Goal: Transaction & Acquisition: Subscribe to service/newsletter

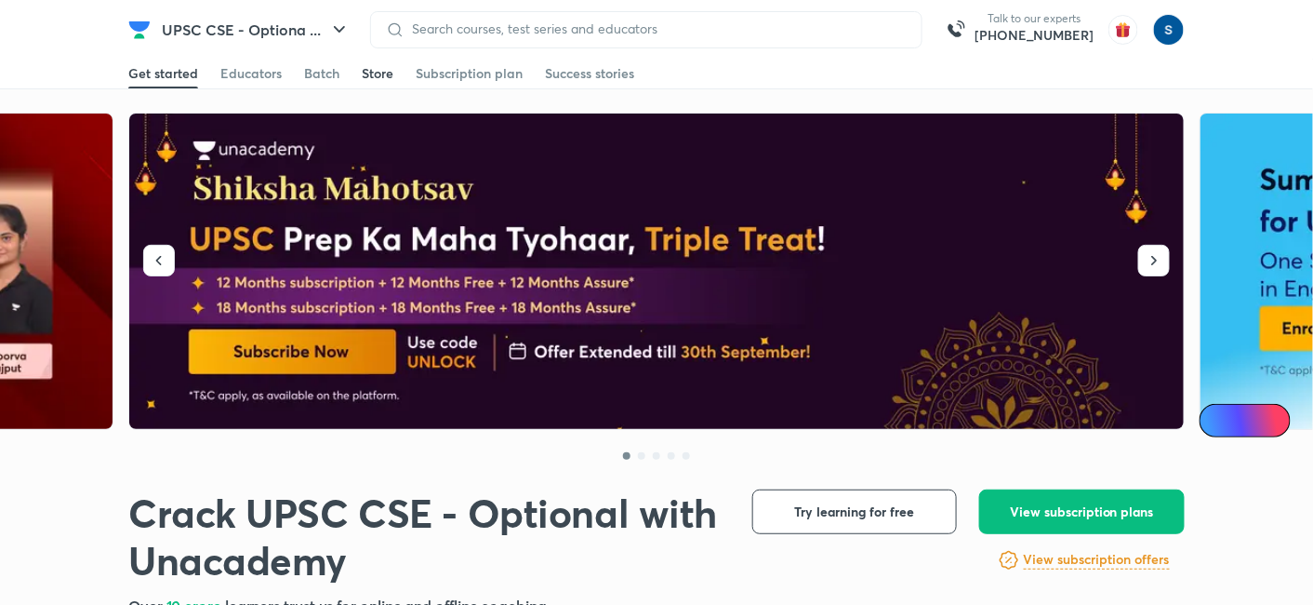
drag, startPoint x: 0, startPoint y: 0, endPoint x: 370, endPoint y: 70, distance: 376.7
click at [370, 70] on div "Store" at bounding box center [378, 73] width 32 height 19
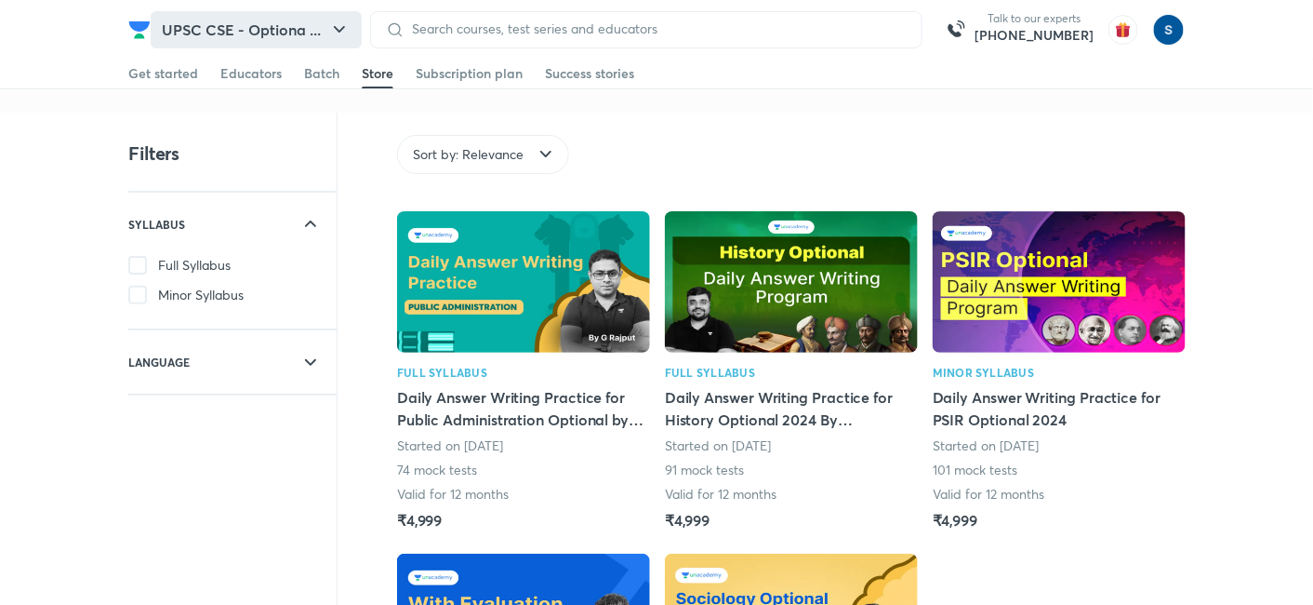
click at [165, 41] on button "UPSC CSE - Optiona ..." at bounding box center [256, 29] width 211 height 37
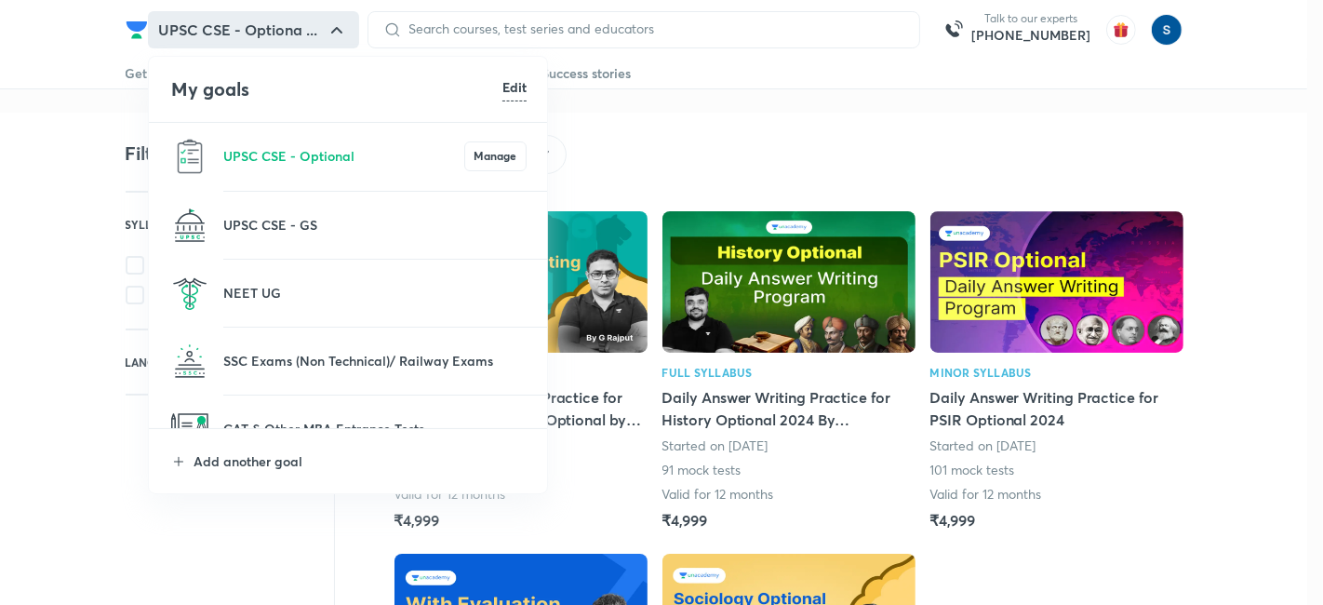
click at [266, 236] on li "UPSC CSE - GS" at bounding box center [349, 225] width 400 height 67
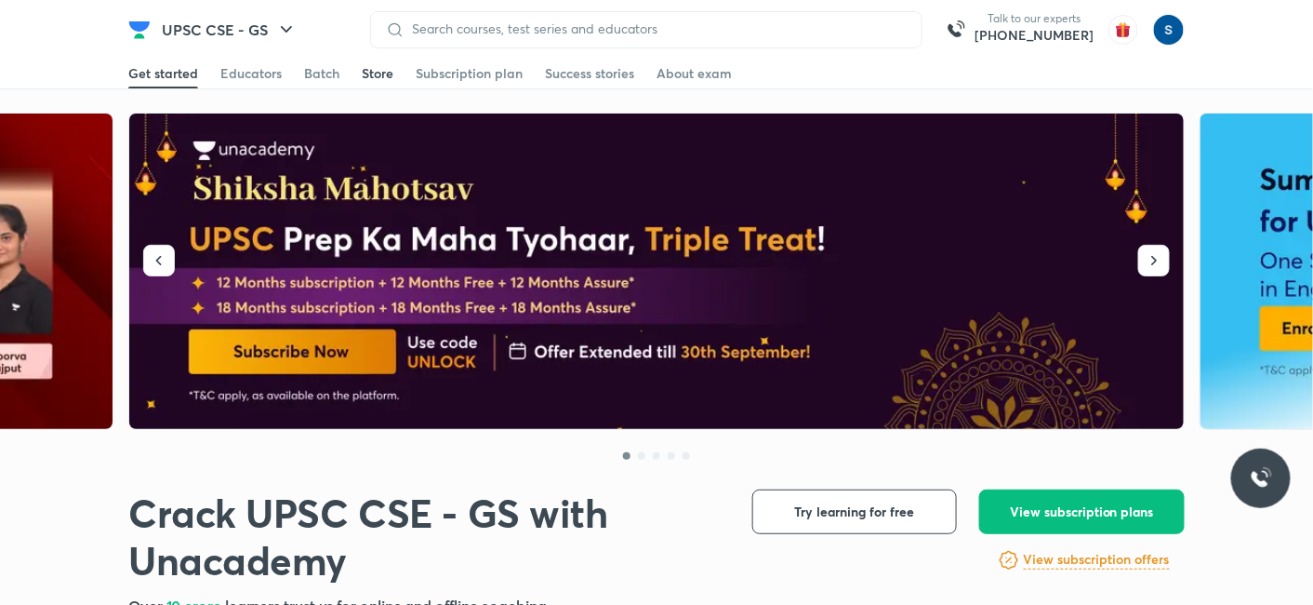
click at [379, 84] on link "Store" at bounding box center [378, 74] width 32 height 30
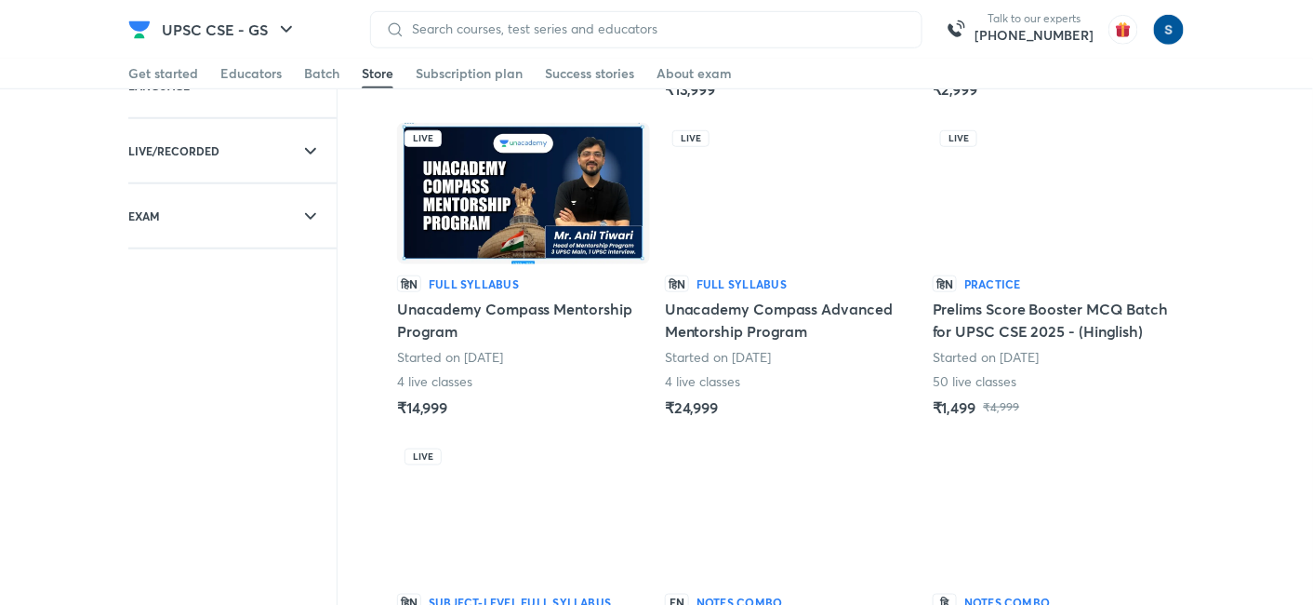
scroll to position [402, 0]
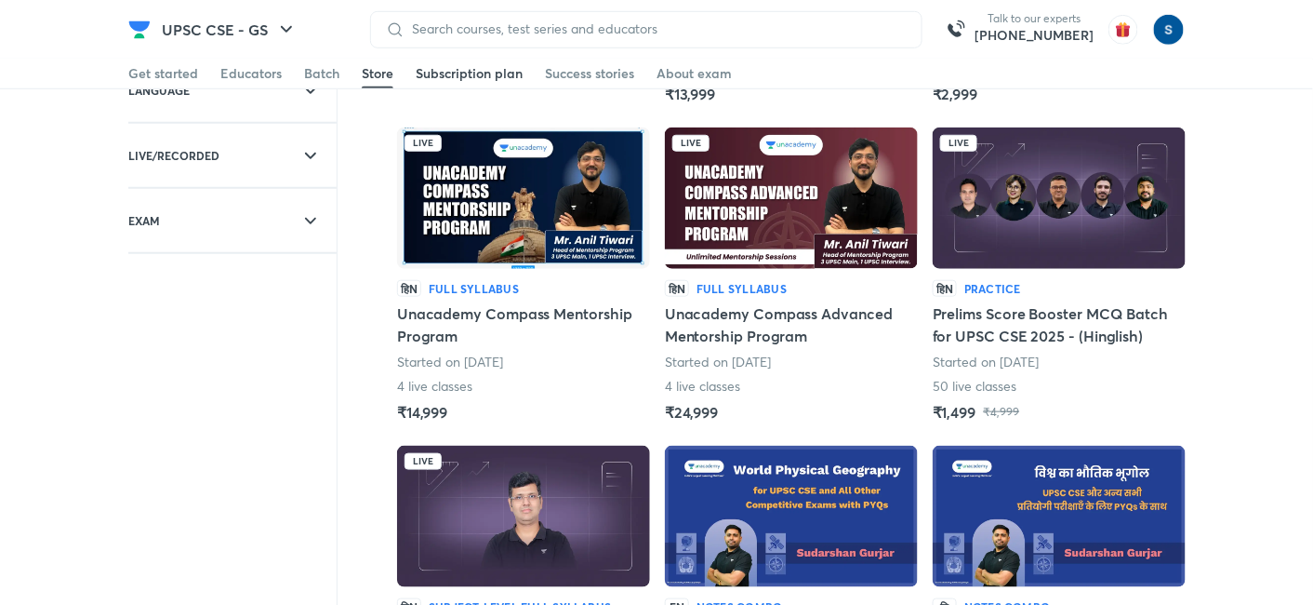
click at [488, 77] on div "Subscription plan" at bounding box center [469, 73] width 107 height 19
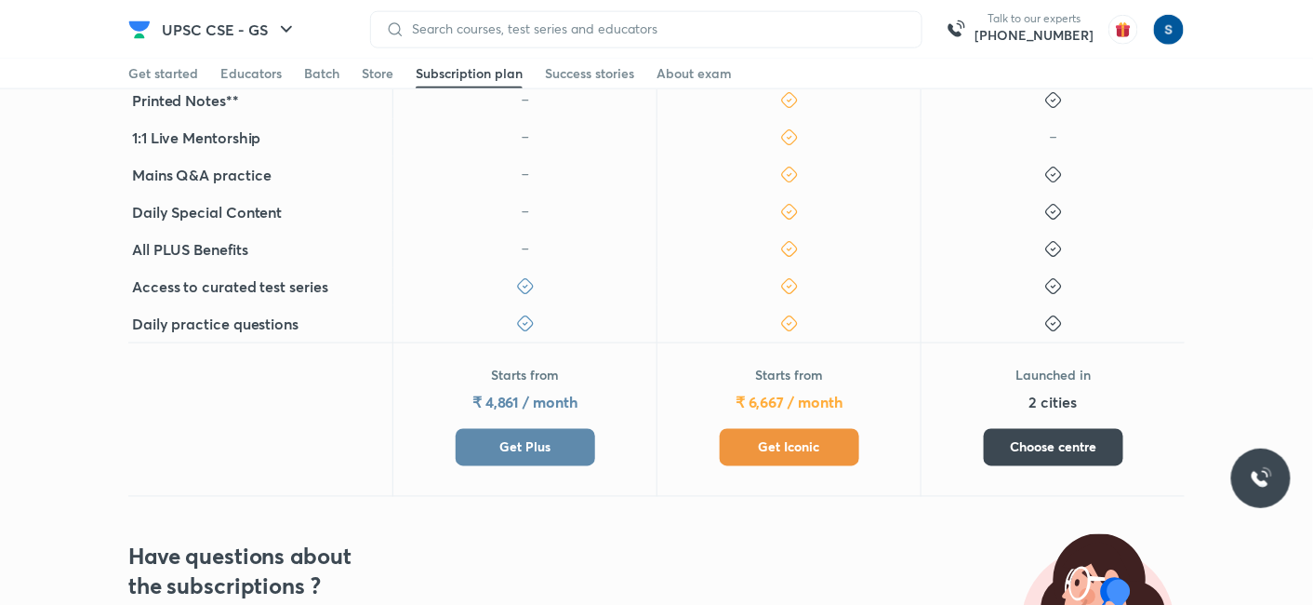
scroll to position [724, 0]
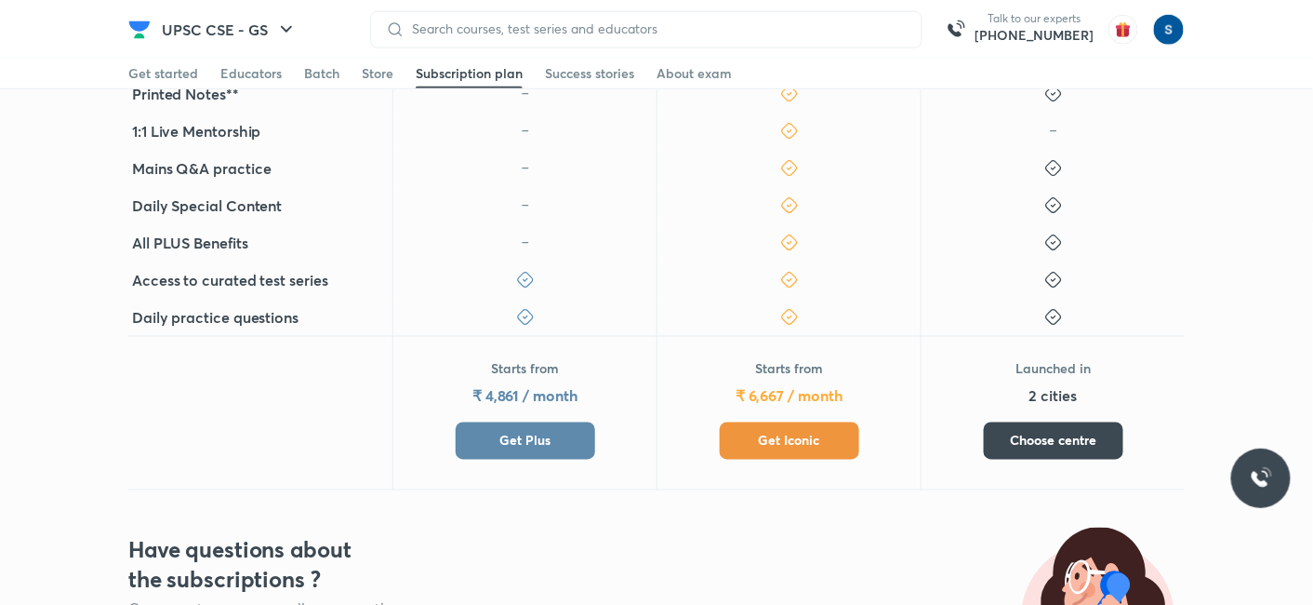
click at [786, 427] on button "Get Iconic" at bounding box center [790, 440] width 140 height 37
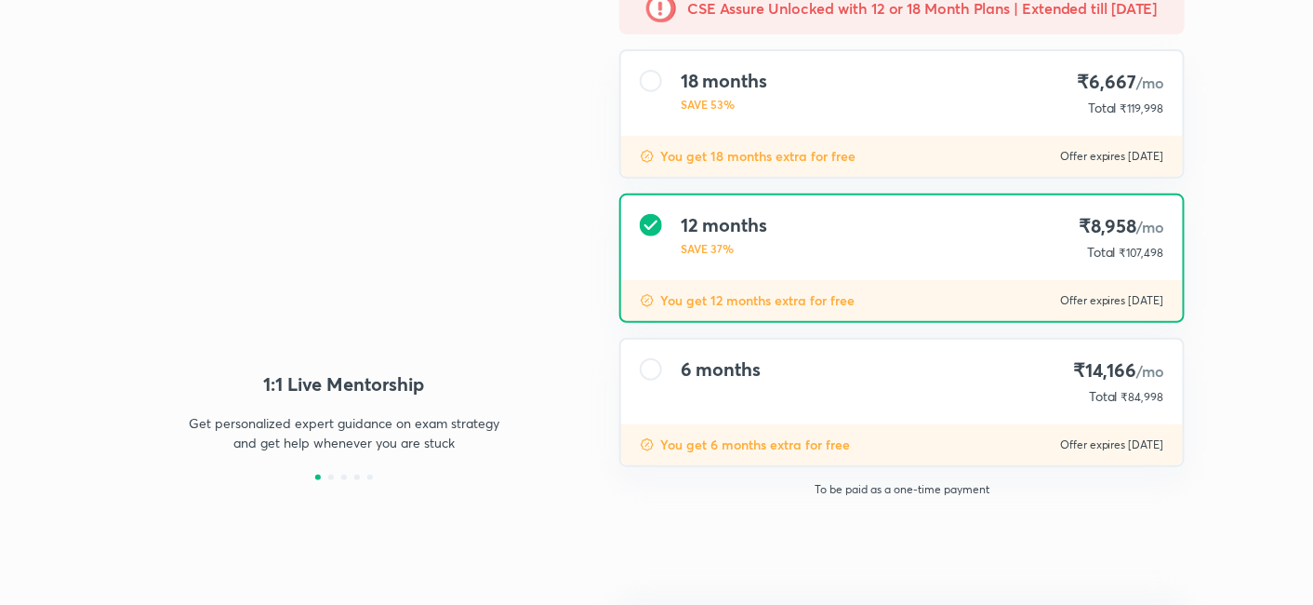
type input "makbest85"
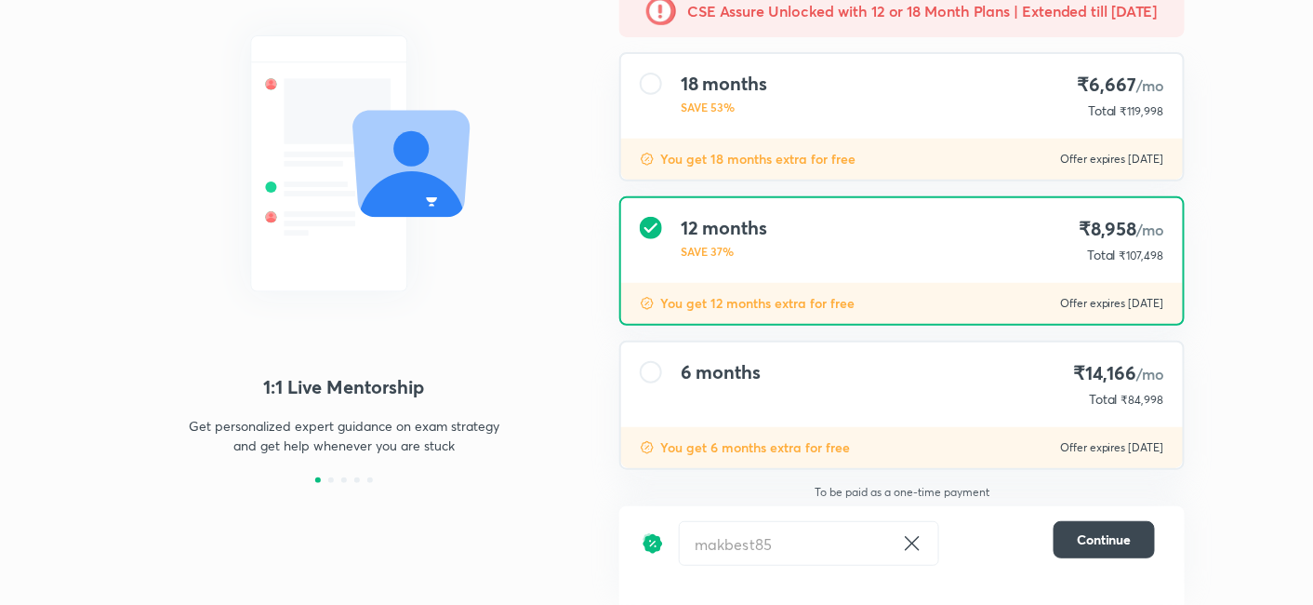
scroll to position [182, 0]
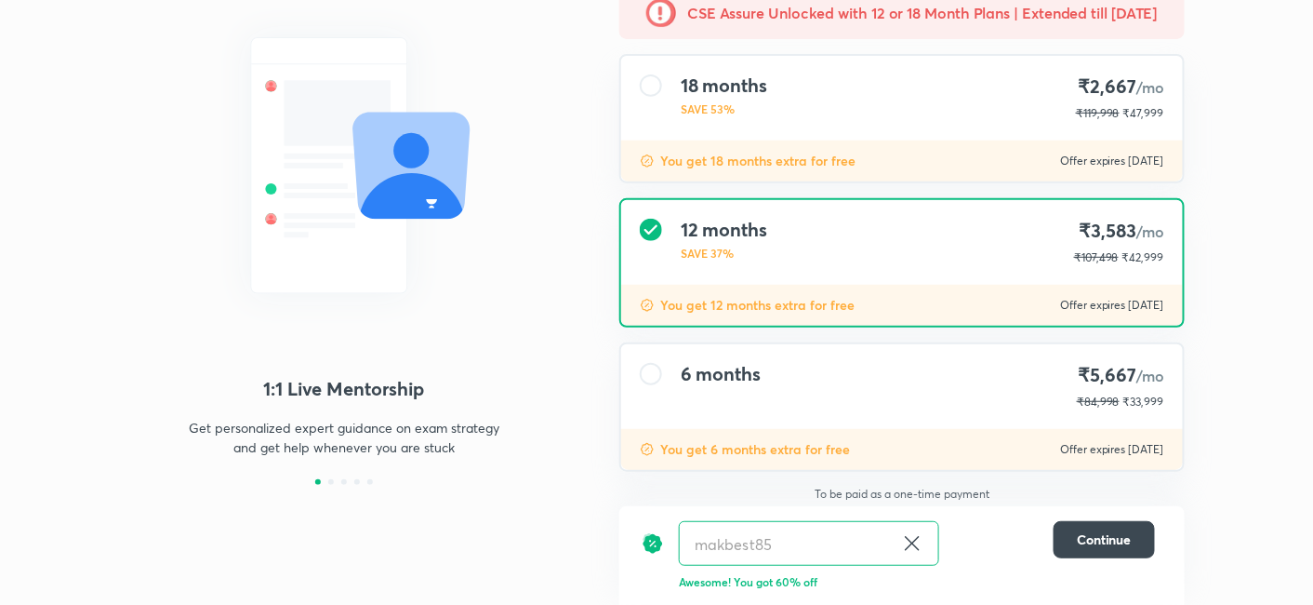
click at [742, 374] on h4 "6 months" at bounding box center [721, 374] width 80 height 22
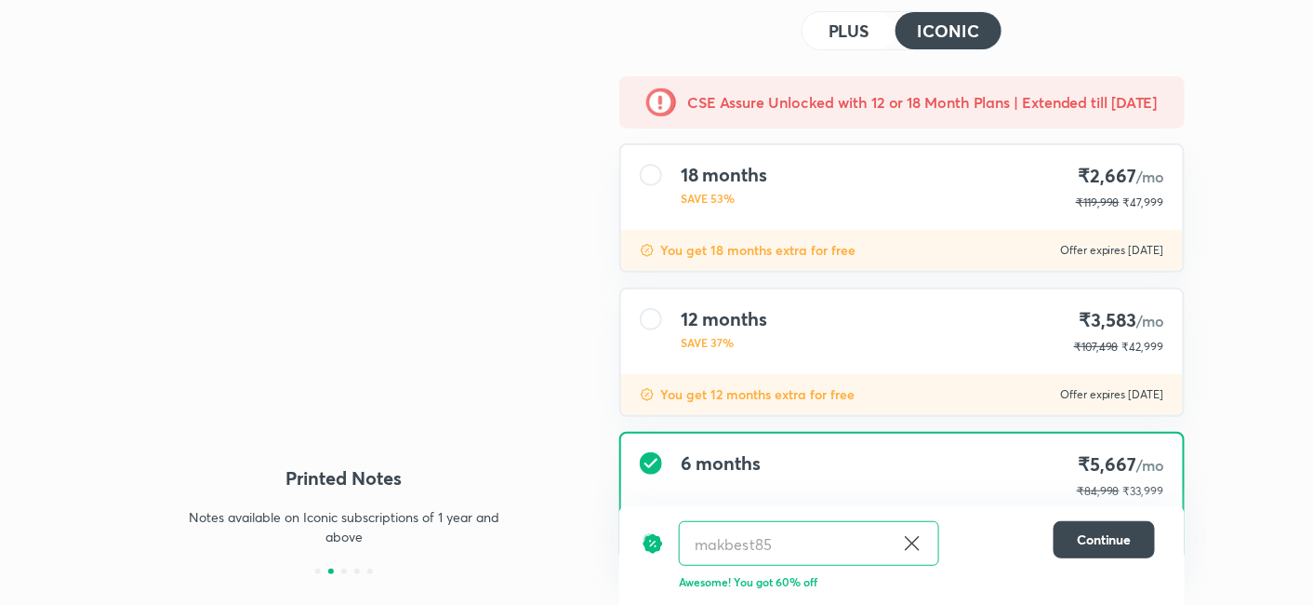
scroll to position [0, 0]
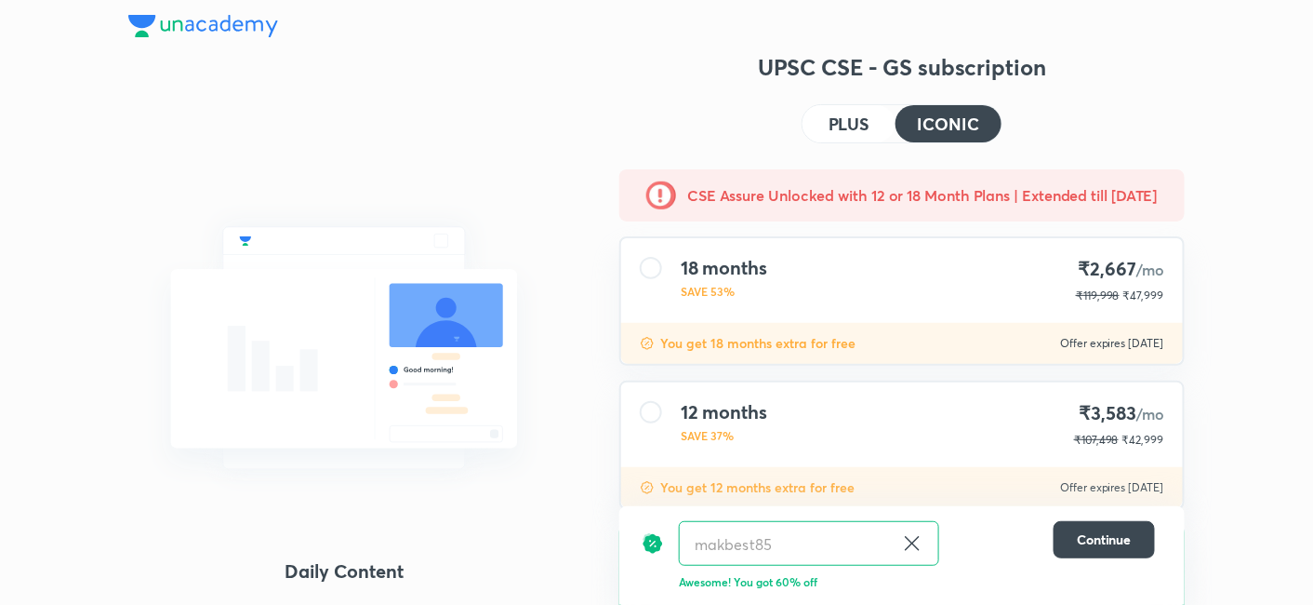
click at [232, 27] on img at bounding box center [203, 26] width 150 height 22
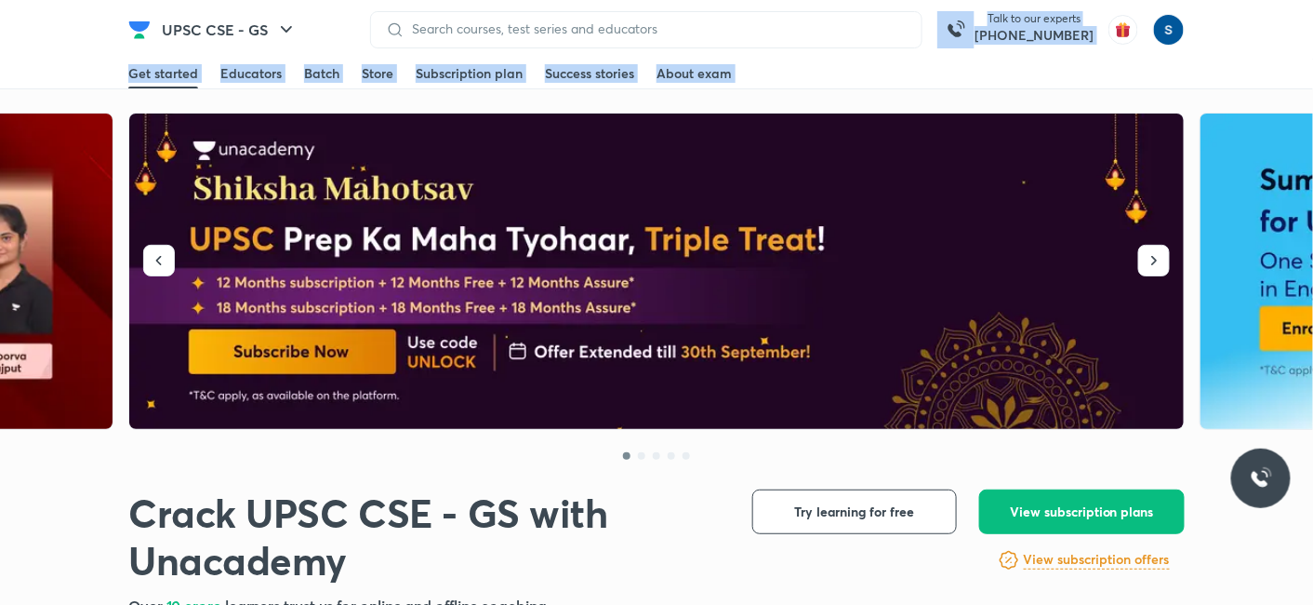
drag, startPoint x: 712, startPoint y: 103, endPoint x: 986, endPoint y: -89, distance: 334.4
click at [348, 69] on div "Get started Educators Batch Store Subscription plan Success stories About exam" at bounding box center [656, 74] width 1057 height 30
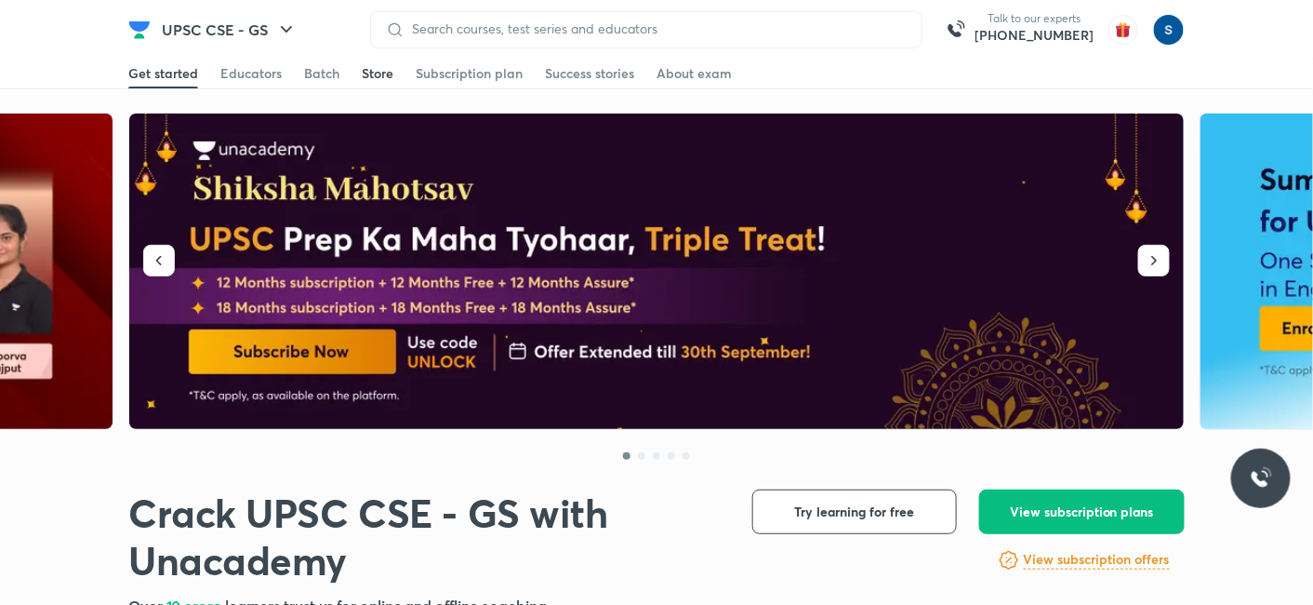
click at [366, 70] on div "Store" at bounding box center [378, 73] width 32 height 19
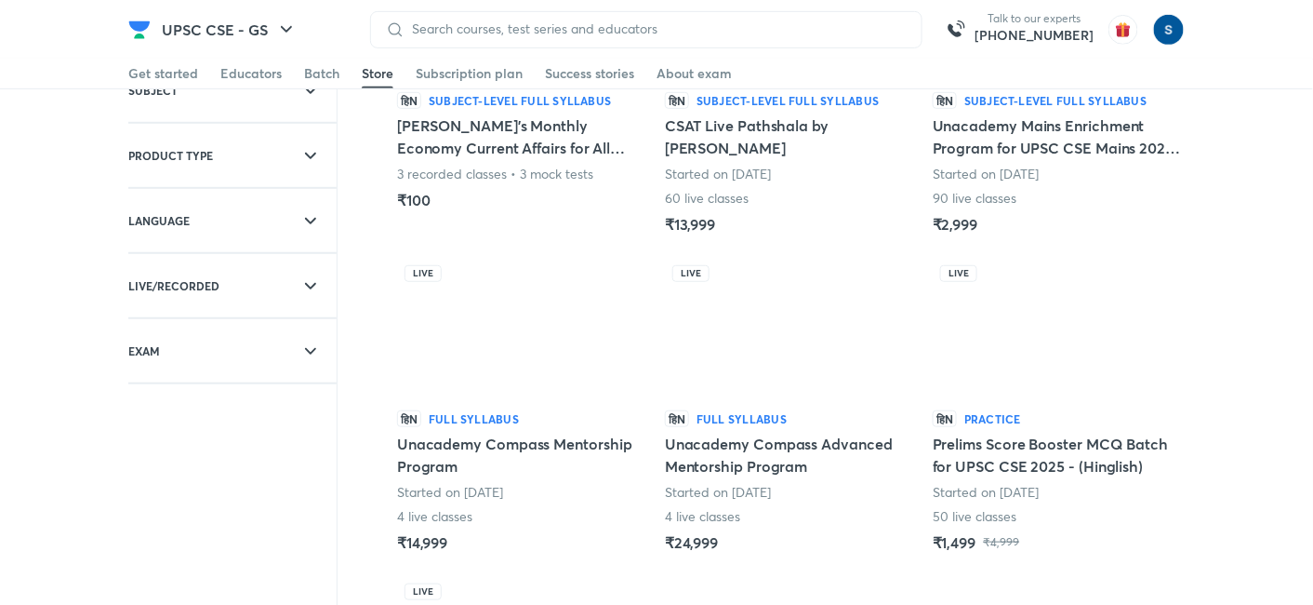
scroll to position [271, 0]
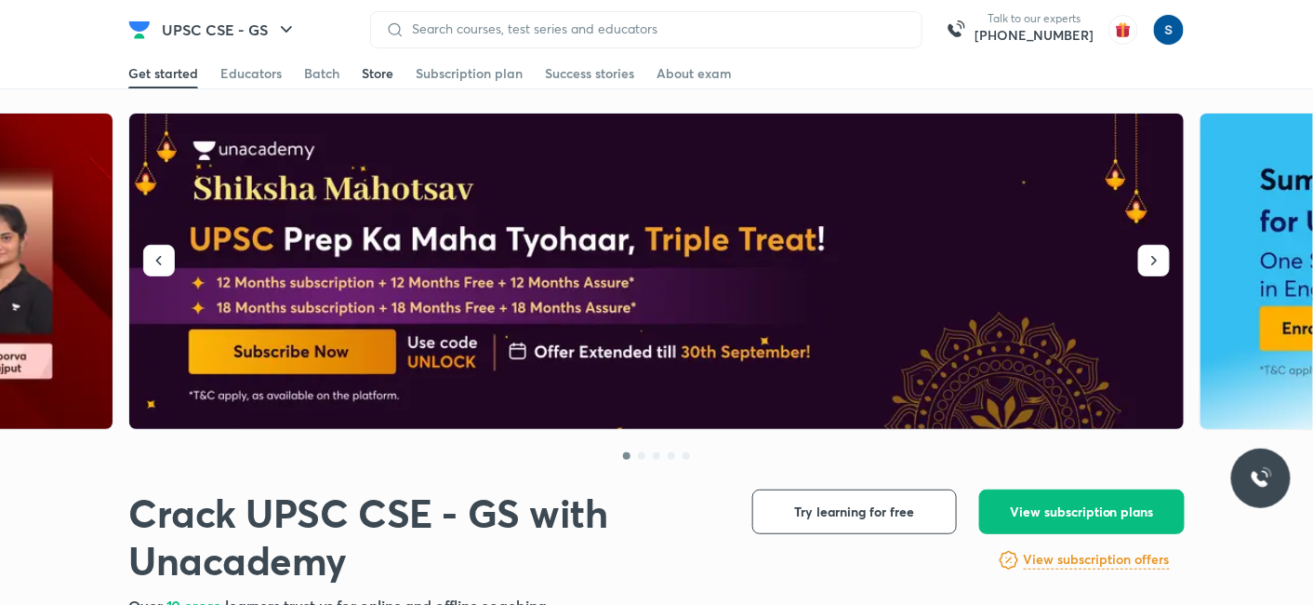
click at [374, 73] on div "Store" at bounding box center [378, 73] width 32 height 19
